Goal: Task Accomplishment & Management: Complete application form

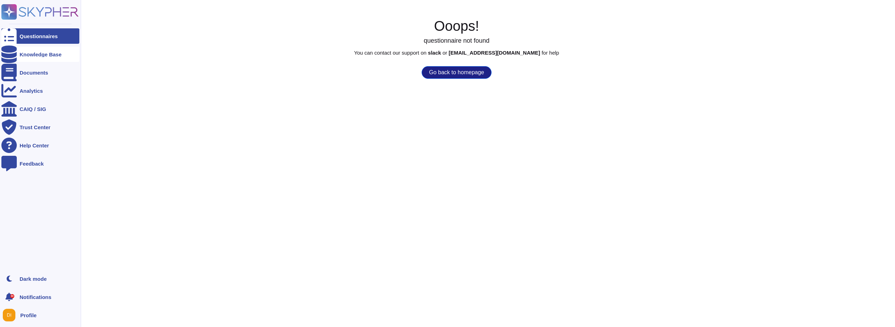
click at [30, 50] on div "Knowledge Base" at bounding box center [40, 54] width 78 height 15
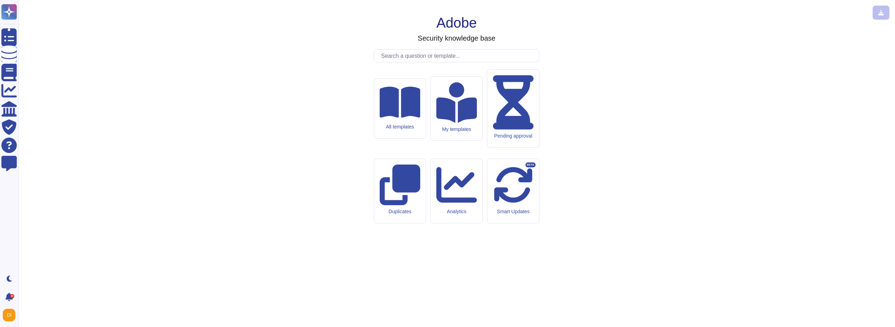
click at [414, 62] on input "text" at bounding box center [459, 56] width 162 height 12
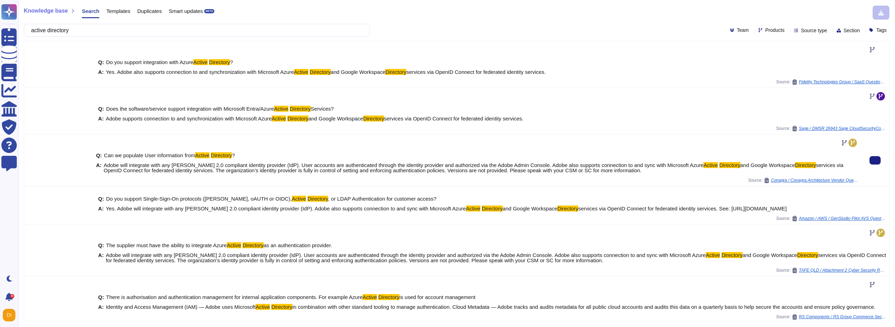
type input "active directory"
click at [171, 171] on span "services via OpenID Connect for federated identity services. The organization’s…" at bounding box center [474, 167] width 740 height 11
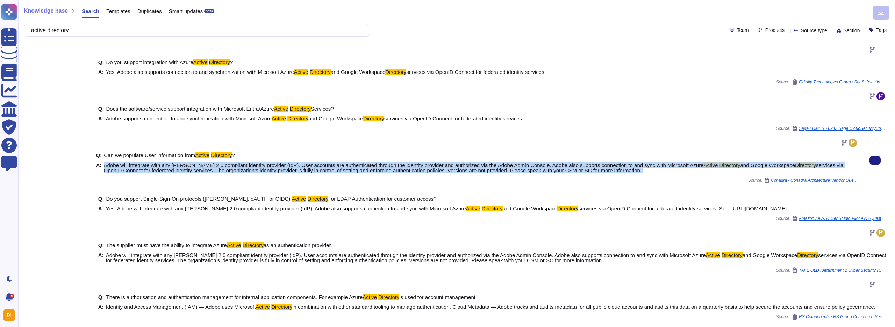
click at [171, 171] on span "services via OpenID Connect for federated identity services. The organization’s…" at bounding box center [474, 167] width 740 height 11
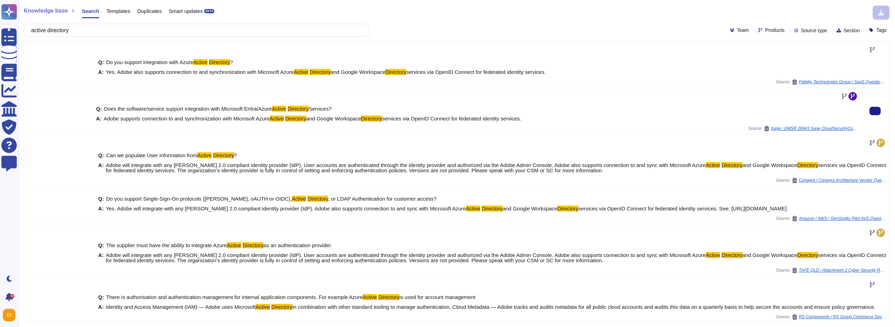
click at [158, 121] on span "Adobe supports connection to and synchronization with Microsoft Azure" at bounding box center [187, 118] width 166 height 6
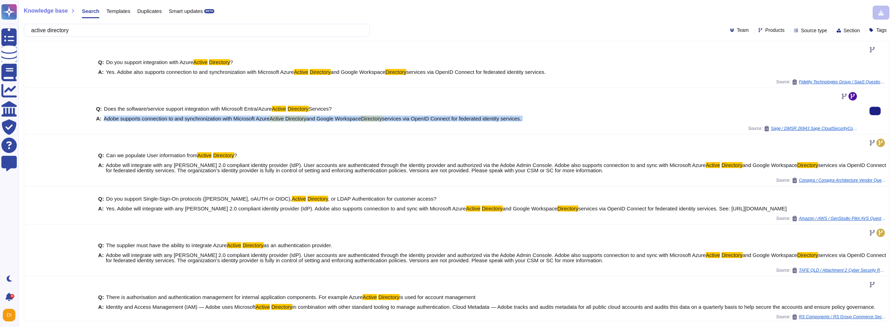
click at [158, 121] on span "Adobe supports connection to and synchronization with Microsoft Azure" at bounding box center [187, 118] width 166 height 6
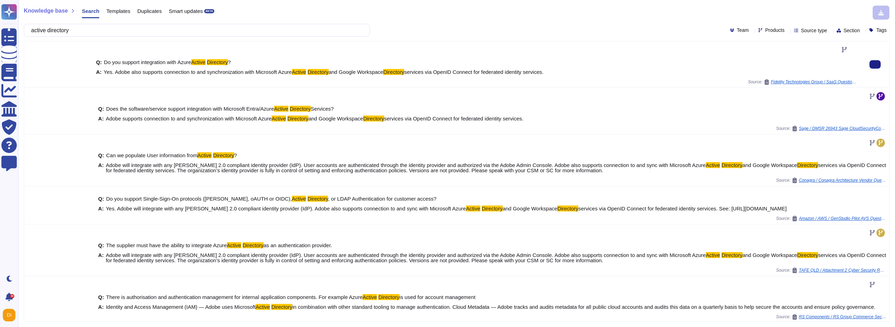
click at [184, 72] on span "Yes. Adobe also supports connection to and synchronization with Microsoft Azure" at bounding box center [198, 72] width 188 height 6
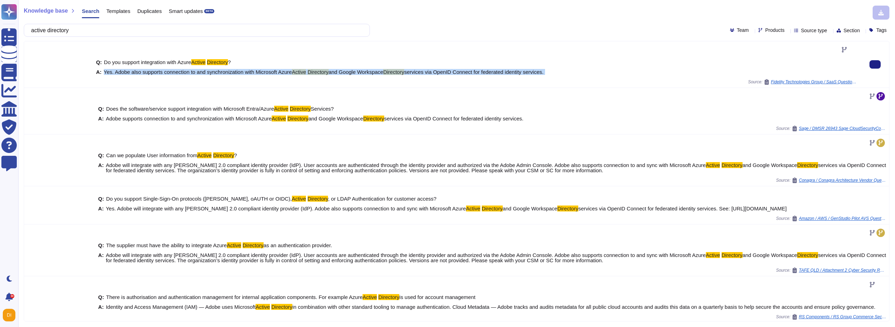
click at [184, 72] on span "Yes. Adobe also supports connection to and synchronization with Microsoft Azure" at bounding box center [198, 72] width 188 height 6
click at [221, 76] on div "Q: Do you support integration with Azure Active Directory ? A: Yes. Adobe also …" at bounding box center [477, 67] width 762 height 24
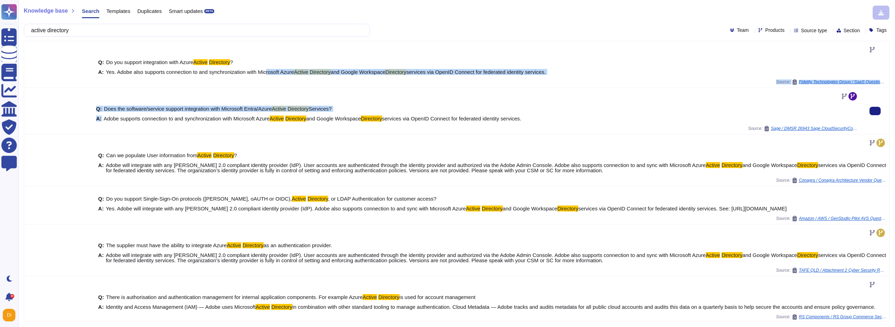
drag, startPoint x: 269, startPoint y: 70, endPoint x: 347, endPoint y: 112, distance: 88.3
click at [346, 112] on div "Q: Do you support integration with Azure Active Directory ? A: Yes. Adobe also …" at bounding box center [456, 207] width 865 height 333
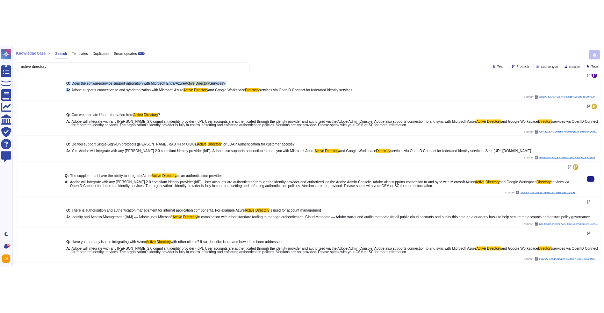
scroll to position [60, 0]
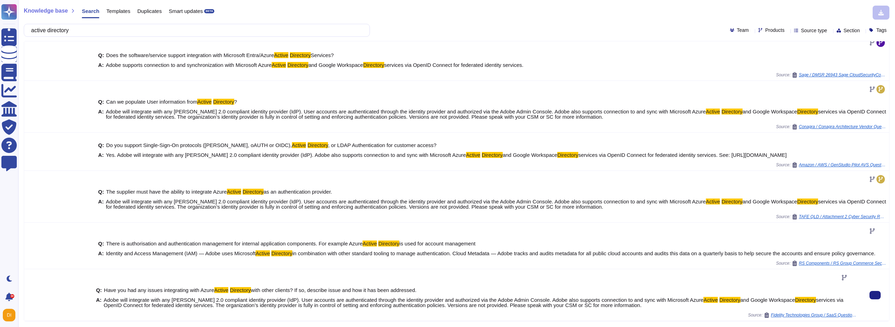
click at [154, 300] on span "Adobe will integrate with any [PERSON_NAME] 2.0 compliant identity provider (Id…" at bounding box center [404, 300] width 600 height 6
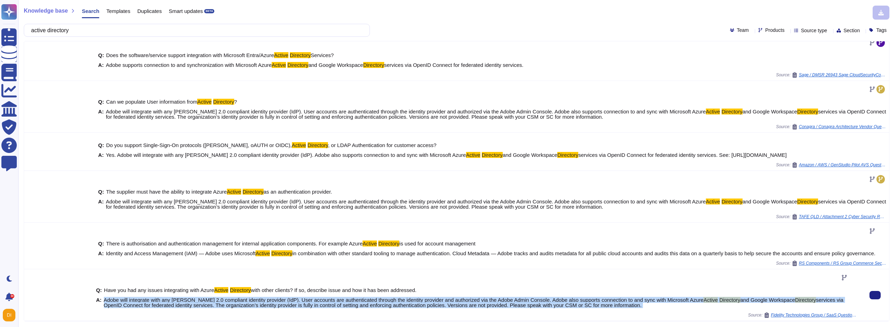
click at [154, 300] on span "Adobe will integrate with any [PERSON_NAME] 2.0 compliant identity provider (Id…" at bounding box center [404, 300] width 600 height 6
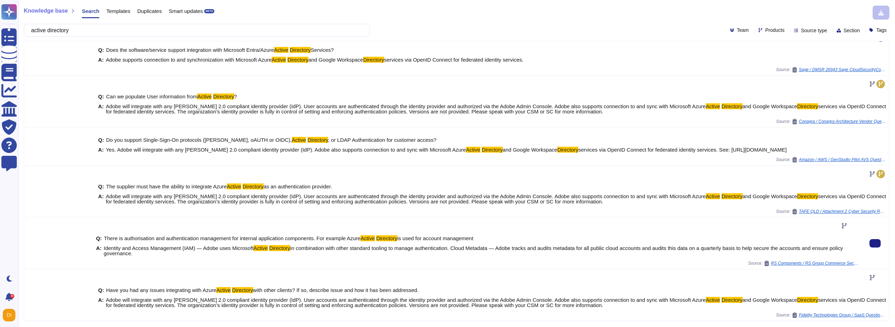
click at [159, 248] on span "Identity and Access Management (IAM) — Adobe uses Microsoft" at bounding box center [179, 248] width 150 height 6
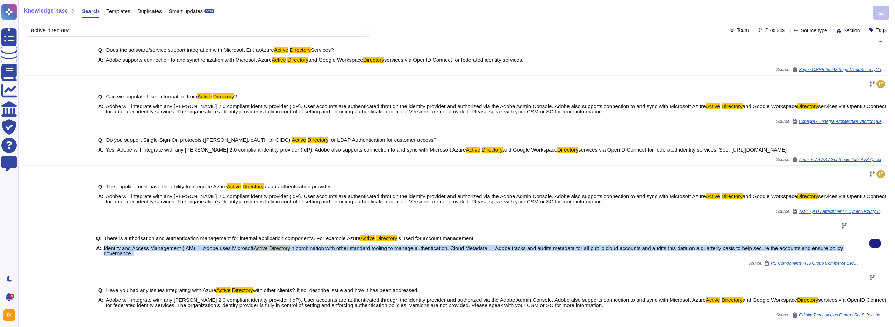
click at [159, 248] on span "Identity and Access Management (IAM) — Adobe uses Microsoft" at bounding box center [179, 248] width 150 height 6
copy span "Identity and Access Management (IAM) — Adobe uses Microsoft Active Directory in…"
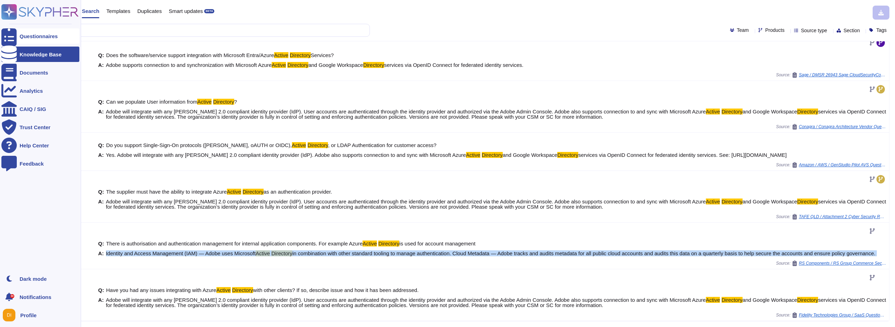
click at [25, 35] on div "Questionnaires" at bounding box center [39, 36] width 38 height 5
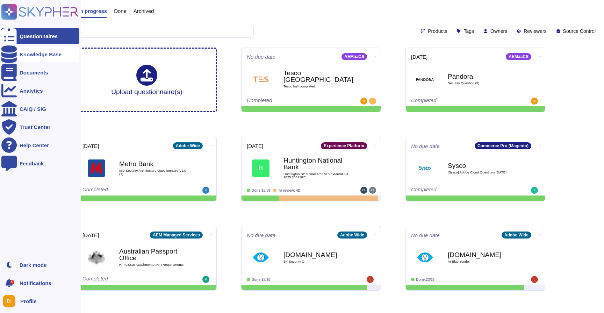
click at [9, 56] on icon at bounding box center [8, 53] width 15 height 17
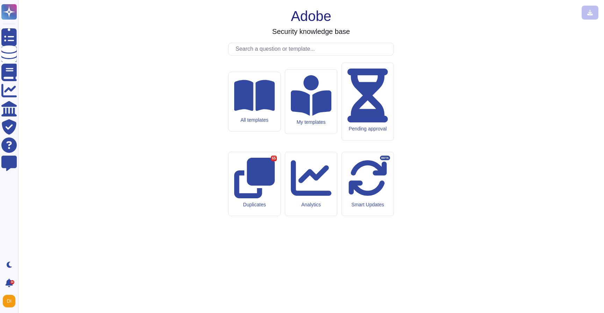
click at [265, 55] on input "text" at bounding box center [313, 49] width 162 height 12
click at [244, 123] on div "All templates" at bounding box center [254, 120] width 41 height 6
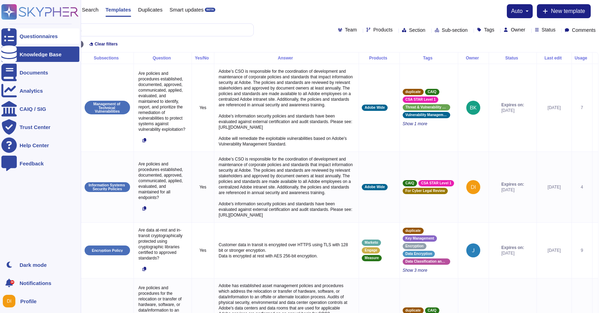
click at [35, 40] on div "Questionnaires" at bounding box center [40, 35] width 78 height 15
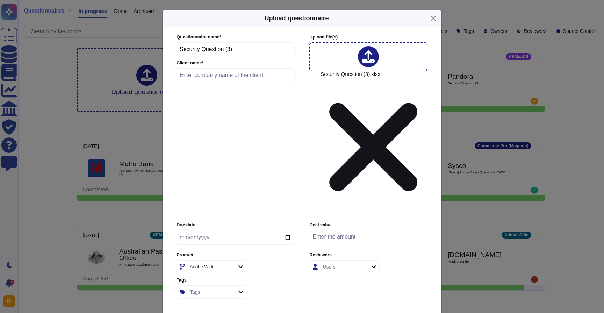
click at [202, 82] on input "text" at bounding box center [236, 75] width 118 height 14
type input "Test"
click at [212, 230] on input "date" at bounding box center [236, 237] width 118 height 15
click at [290, 230] on input "date" at bounding box center [236, 237] width 118 height 15
type input "[DATE]"
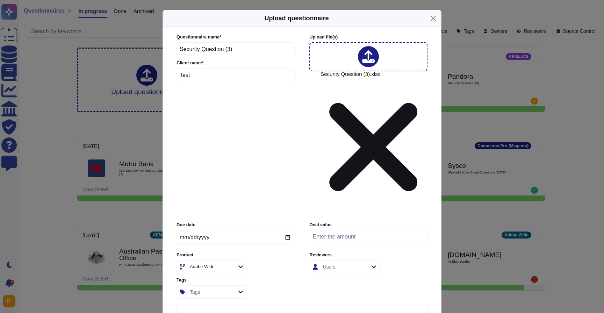
click at [220, 264] on div "Adobe Wide" at bounding box center [208, 266] width 36 height 5
type input "work"
click at [210, 217] on span "WorkFront" at bounding box center [198, 215] width 24 height 6
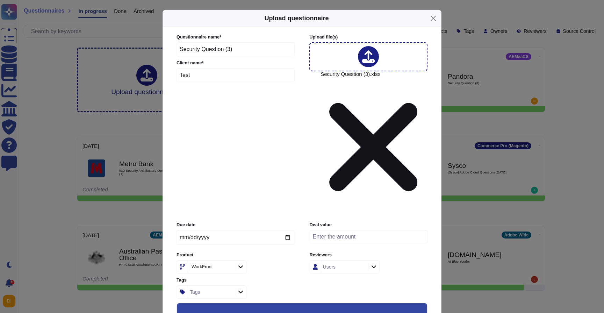
click at [0, 0] on input "Keep existing answers from the file" at bounding box center [0, 0] width 0 height 0
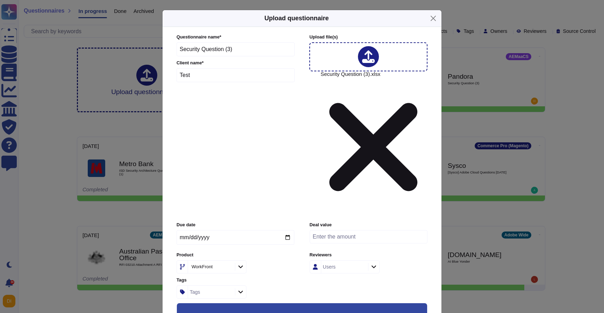
click at [0, 0] on input "Keep existing answers from the file" at bounding box center [0, 0] width 0 height 0
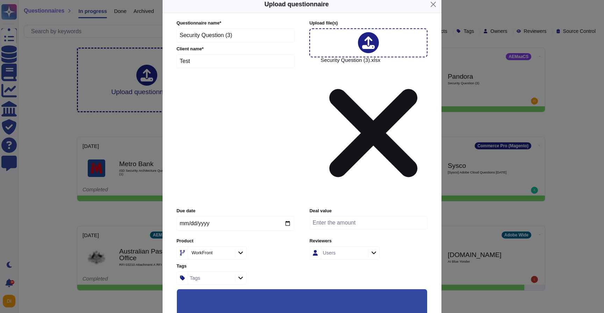
scroll to position [40, 0]
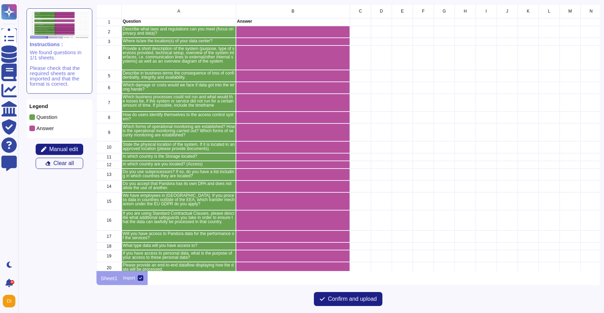
scroll to position [267, 503]
click at [356, 297] on span "Confirm and upload" at bounding box center [352, 299] width 49 height 6
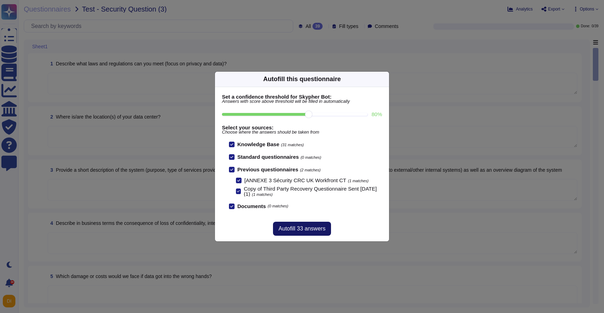
click at [292, 228] on span "Autofill 33 answers" at bounding box center [302, 229] width 47 height 6
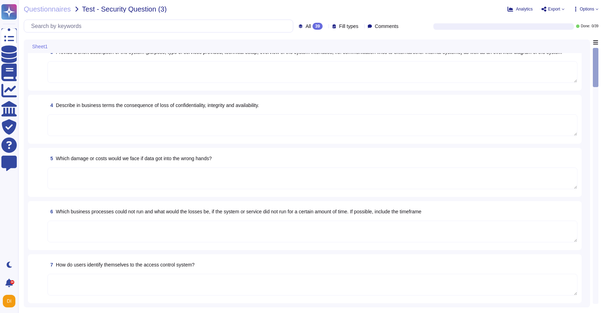
type textarea "Adobe complies with all applicable privacy and data security laws and regulatio…"
type textarea "Data in EMEA is stored on AWS servers. ([GEOGRAPHIC_DATA], [GEOGRAPHIC_DATA] an…"
type textarea "Adobe's products and services' architecture diagrams are reviewed and updated, …"
type textarea "Adobe's security policies are guided by a confidentiality integrity, and availa…"
type textarea "Lor. Ip dolo si ametconse adi elitseddo eiusmod te incididu utlaboreetd, mag Al…"
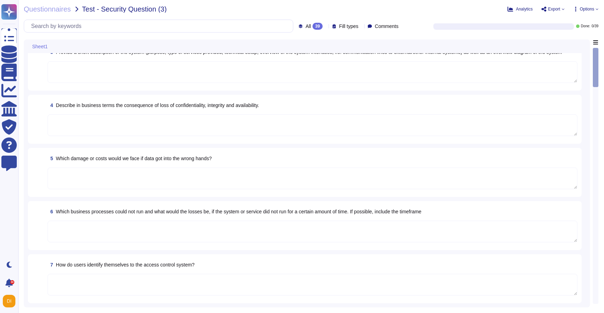
type textarea "The Adobe Authentication Standard mandate unique user ID."
type textarea "The Adobe products and services' operation teams define and implement a set of …"
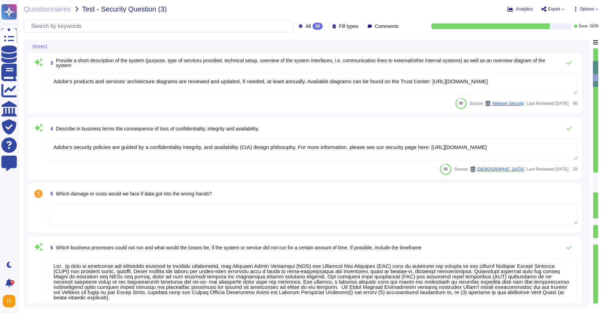
type textarea "Microsoft prefers to not disclose the exact locations of their data centers, fo…"
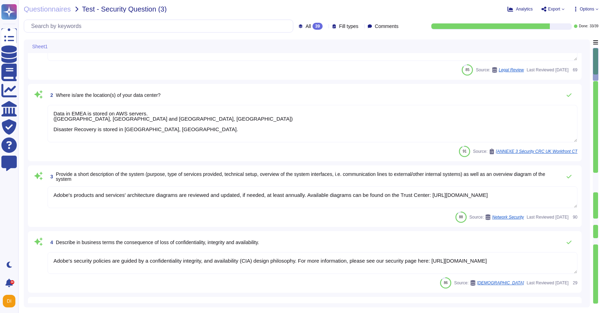
type textarea "The Adobe Authentication Standard mandate unique user ID."
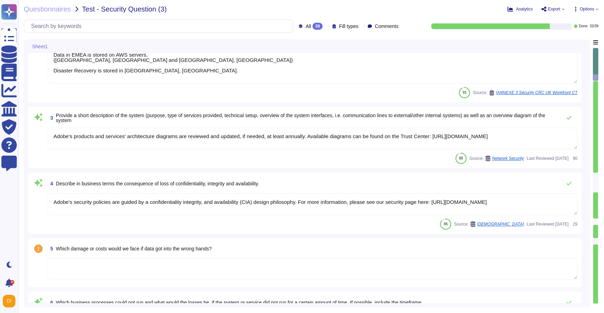
scroll to position [105, 0]
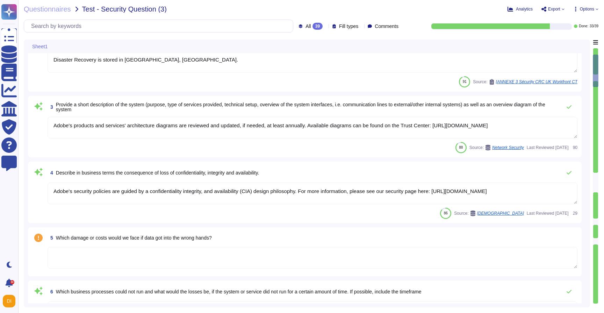
type textarea "The Adobe products and services' operation teams define and implement a set of …"
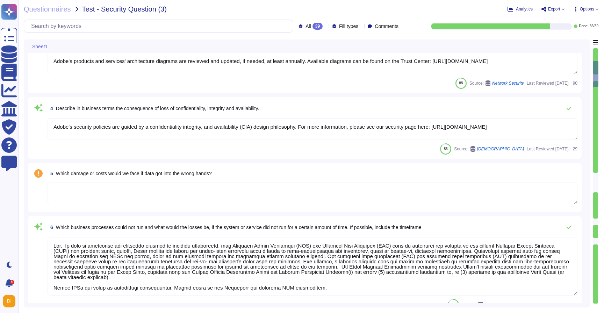
type textarea "Microsoft prefers to not disclose the exact locations of their data centers, fo…"
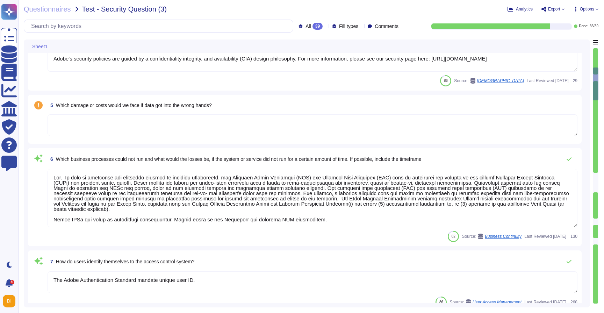
type textarea "Microsoft prefers to not disclose the exact locations of their data centers, fo…"
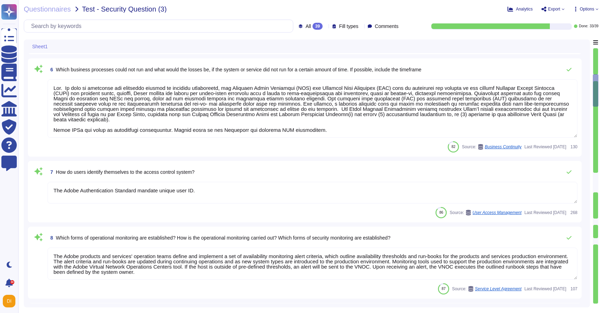
type textarea "User licensing and identity data are stored in the [GEOGRAPHIC_DATA] (US-East a…"
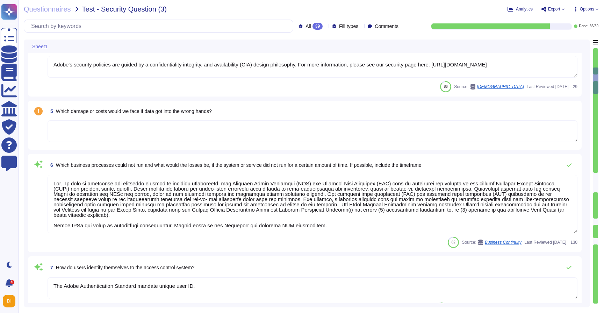
scroll to position [219, 0]
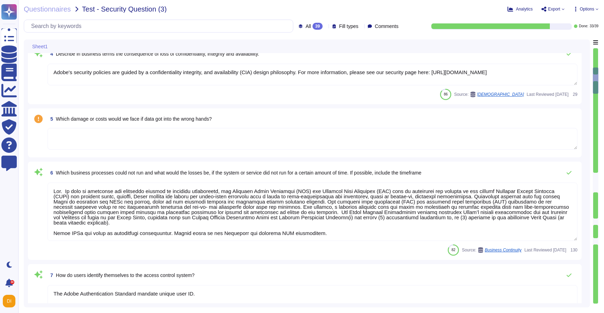
click at [94, 144] on textarea at bounding box center [313, 139] width 530 height 22
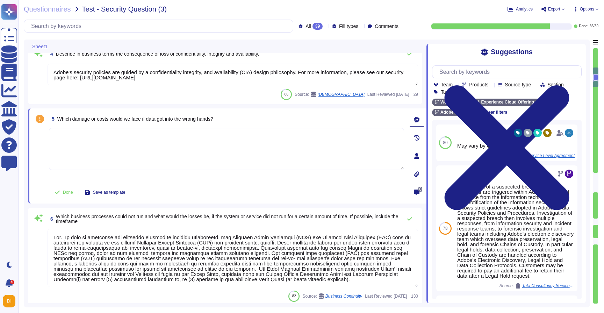
click at [109, 117] on span "Which damage or costs would we face if data got into the wrong hands?" at bounding box center [135, 119] width 156 height 6
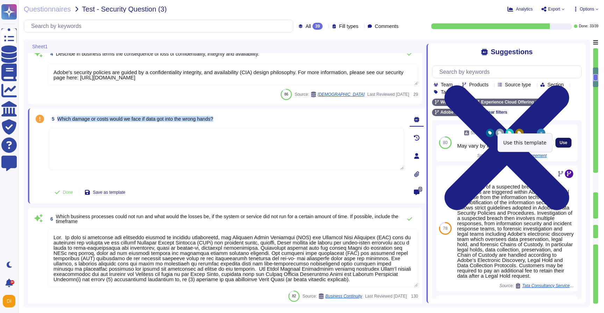
click at [568, 142] on span "Use" at bounding box center [564, 143] width 8 height 4
type textarea "May vary by contract."
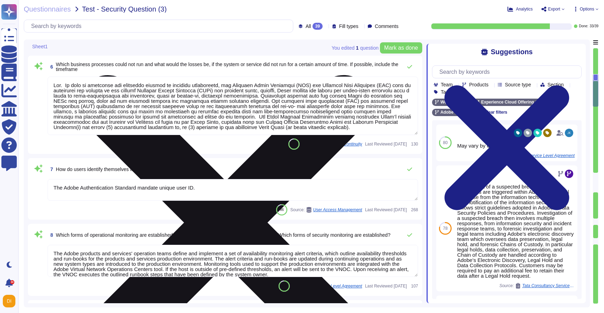
type textarea "User licensing and identity data are stored in the [GEOGRAPHIC_DATA] (US-East a…"
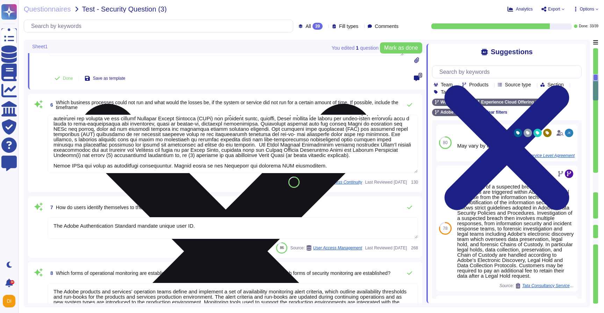
scroll to position [11, 0]
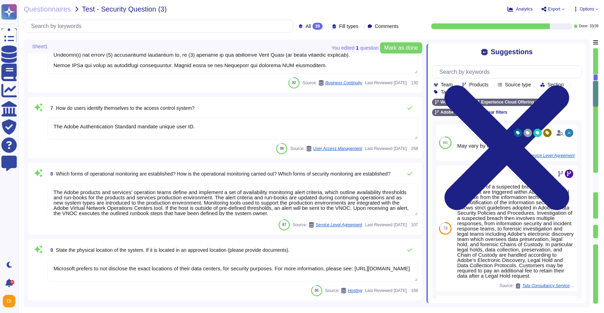
type textarea "Sub-processing agreements and/or contracts are not disclosed to clients. A list…"
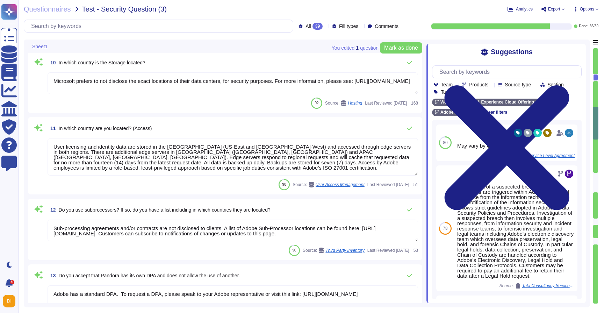
type textarea "Adobe has a standard DPA. To request a DPA, please speak to your Adobe represen…"
type textarea "Where access is happening from a non-US/EU location (access from any non-EU or …"
type textarea "As of [DATE], the Court of Justice of the European Union declared the EU-US Pri…"
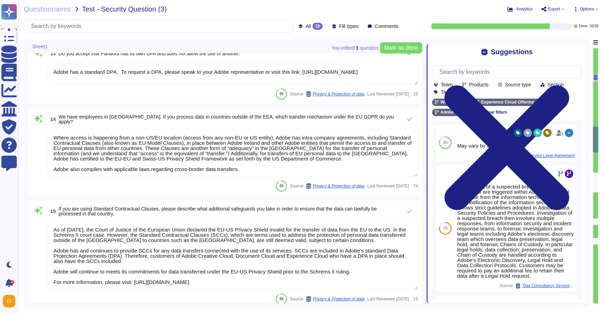
type textarea "Third Parties do not have logical access to client Scoped Data. Refer to the Te…"
type textarea "In order to access customer data, the Adobe person must first get approval from…"
type textarea "Please see our General Terms of Use ([URL][DOMAIN_NAME]) which include language…"
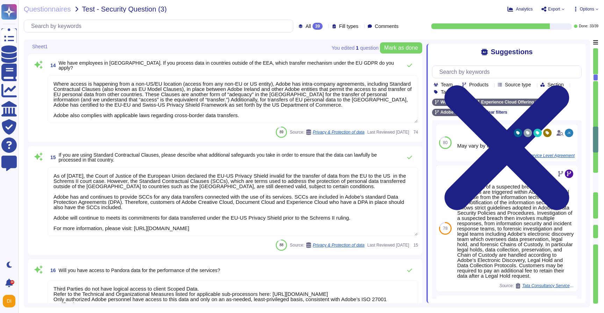
type textarea "Adobe's products and services' architecture diagrams are reviewed and updated, …"
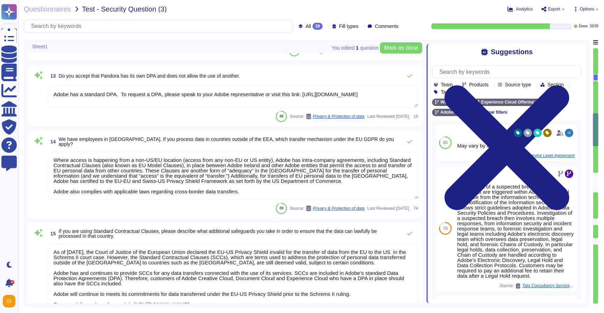
type textarea "Microsoft prefers to not disclose the exact locations of their data centers, fo…"
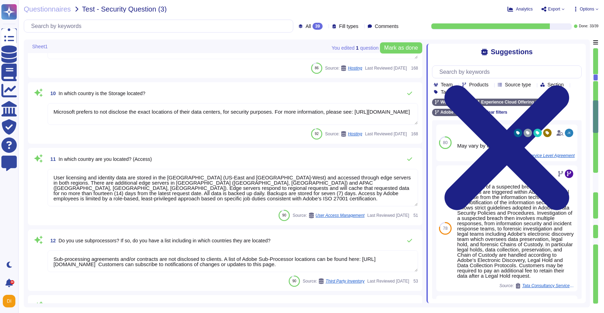
type textarea "The Adobe Authentication Standard mandate unique user ID."
type textarea "The Adobe products and services' operation teams define and implement a set of …"
click at [73, 163] on span "11 In which country are you located? (Access)" at bounding box center [100, 159] width 104 height 13
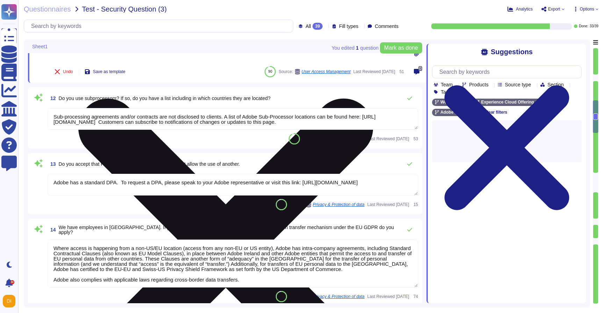
scroll to position [804, 0]
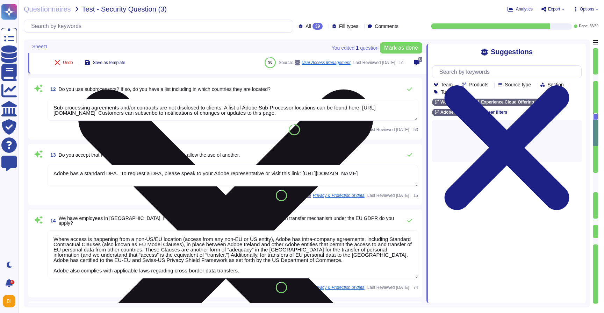
type textarea "Third Parties do not have logical access to client Scoped Data. Refer to the Te…"
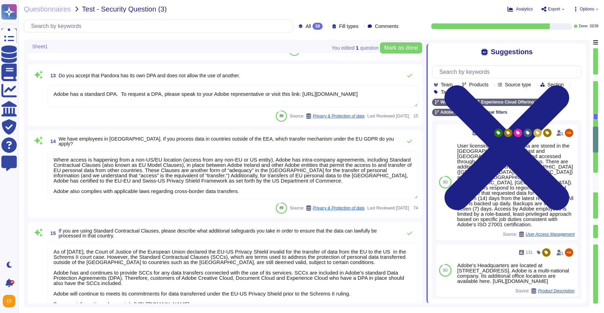
scroll to position [929, 0]
type textarea "In order to access customer data, the Adobe person must first get approval from…"
type textarea "Please see our General Terms of Use ([URL][DOMAIN_NAME]) which include language…"
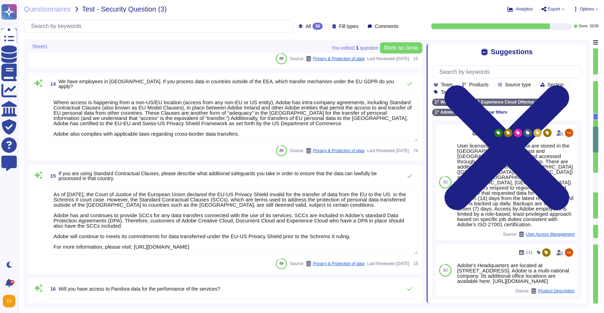
type textarea "Adobe's products and services' architecture diagrams are reviewed and updated, …"
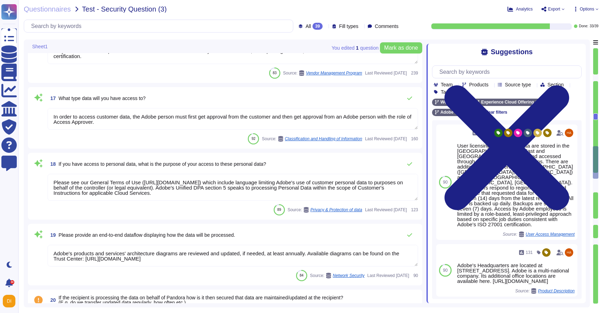
type textarea "Adobe has a Logical Access Policy and Data Classification and Handling Standard…"
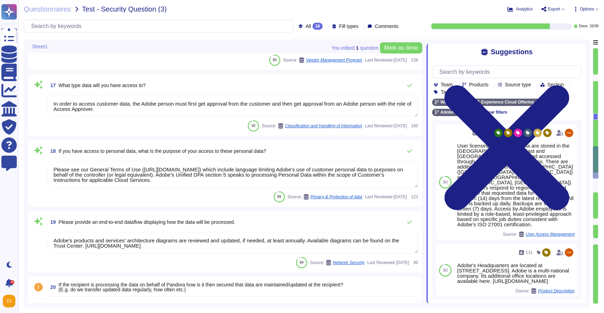
scroll to position [1, 0]
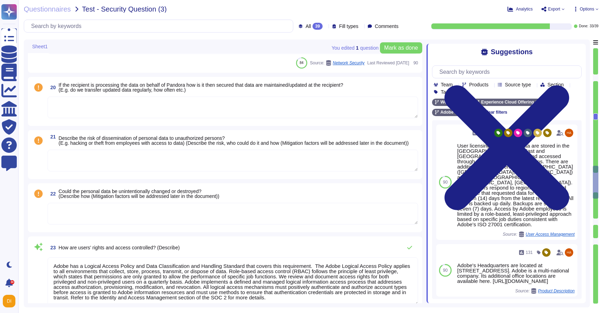
type textarea "Security patches must be applied according to the timelines and severity level …"
type textarea "Audit logs are stored and retained centrally at Adobe. A Security Incident and …"
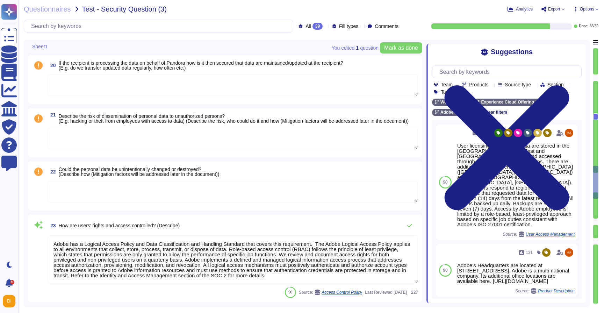
type textarea "30 days after the contract with the customer is terminated, customer data is re…"
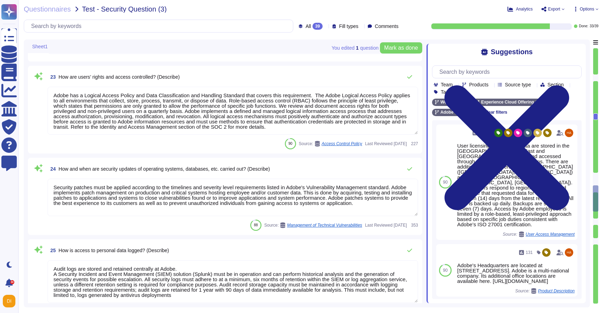
type textarea "Based on Cryptography Standard and SOC 2 certificate. Cryptographic algorithms …"
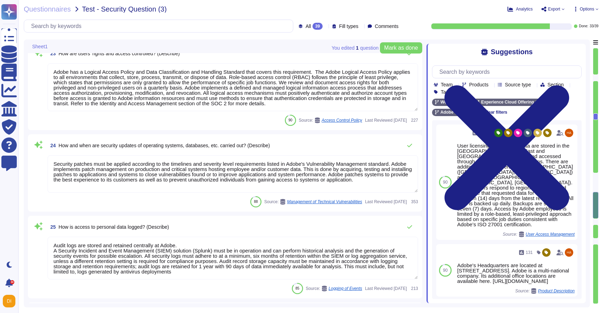
type textarea "Adobe complies with the CCPA and CPRA. Adobe can assist customers in fulfilling…"
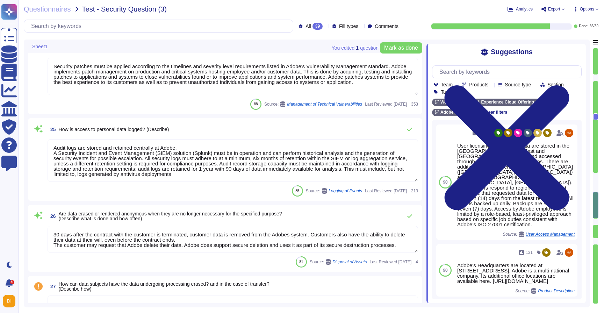
scroll to position [1668, 0]
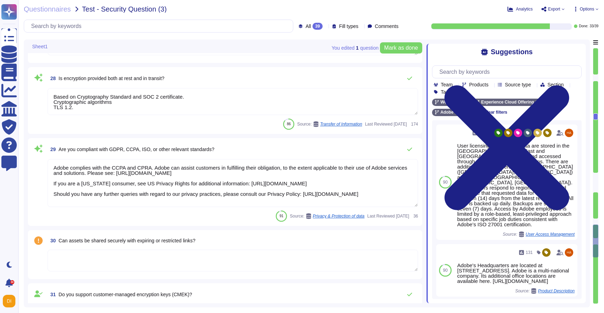
type textarea "Yes"
type textarea "Storage location is dependent upon implementation and is typically within the c…"
type textarea "Security patches must be applied according to the timelines and severity level …"
type textarea "Workfront serves as a data repository and has no control over data sent via fil…"
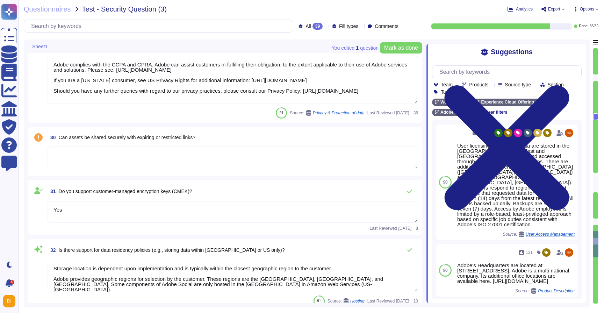
type textarea "User Credentials, Token- or Certificate-based authentication, various SSO (Sing…"
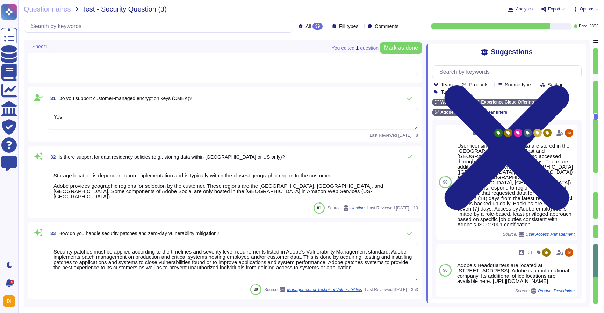
type textarea "Lorem ips dolorsitametco ad ELIT, sed Doeiusm Temp inc utlabo etdo ma aliquaen …"
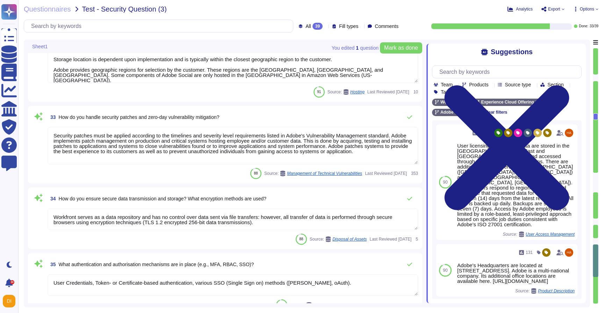
scroll to position [2272, 0]
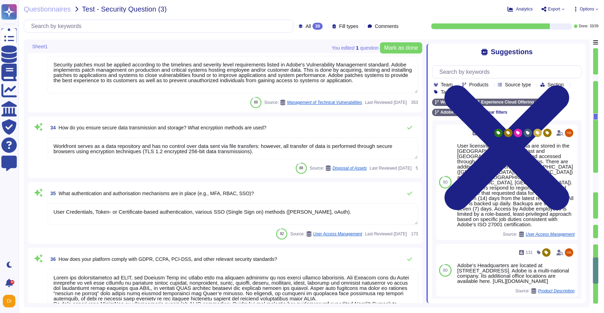
type textarea "As a general rule, our infrastructure has automatic/dynamic elasticity of more …"
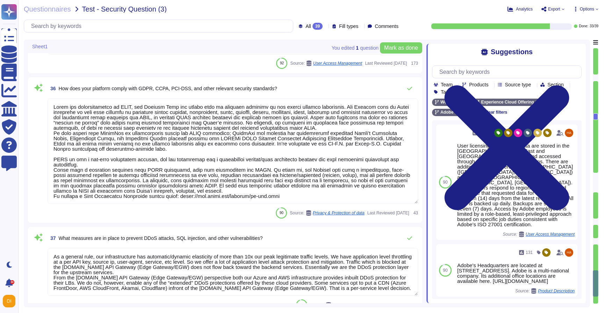
type textarea "Adobe conducts a penetration test annually and before every major release. For …"
type textarea "This is handled by the Risk Advisory and Assurance Services (RaaS) team in conj…"
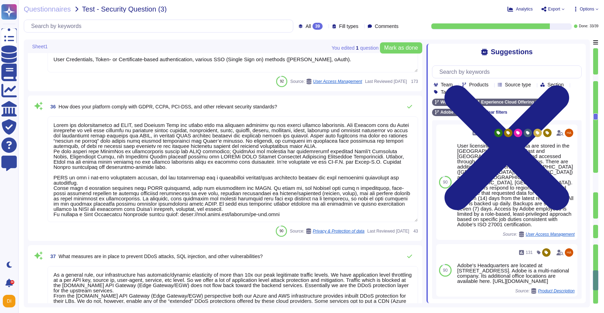
type textarea "Security patches must be applied according to the timelines and severity level …"
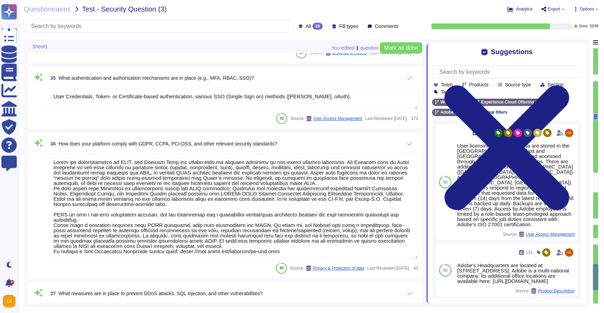
type textarea "Storage location is dependent upon implementation and is typically within the c…"
click at [560, 10] on span "Export" at bounding box center [552, 9] width 23 height 6
click at [567, 42] on p "Download" at bounding box center [579, 50] width 25 height 17
